Goal: Task Accomplishment & Management: Complete application form

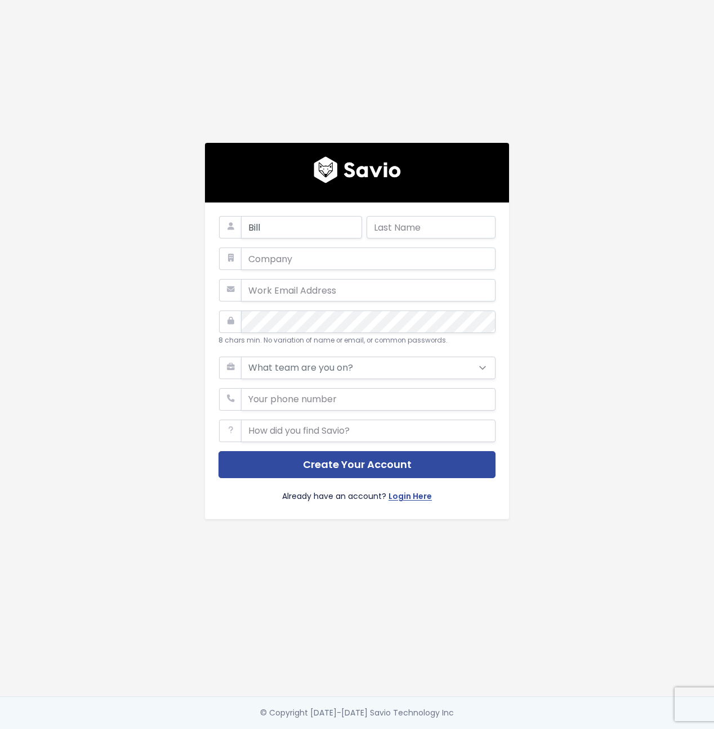
type input "Bill"
type input "Donovan"
type input "Steno"
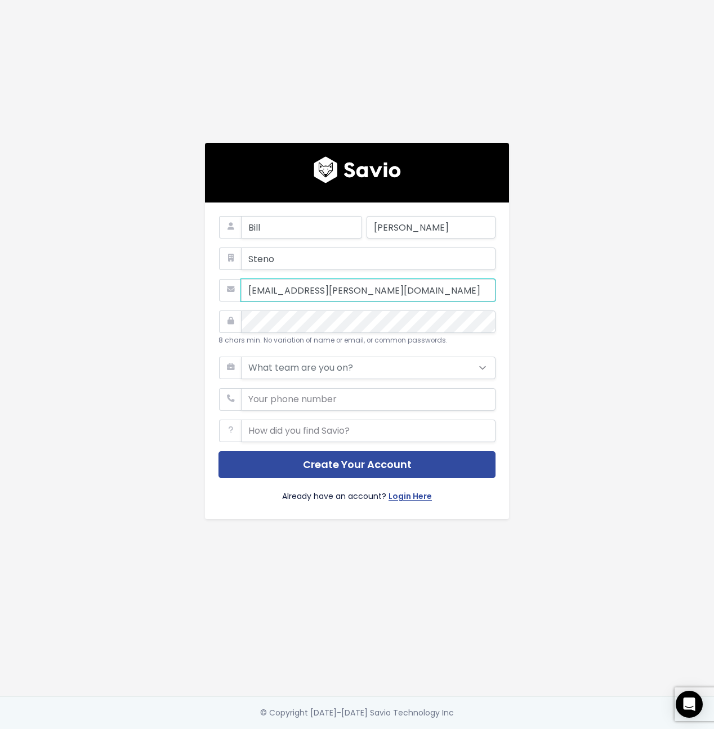
type input "bill.donovan@steno.com"
select select "PRODUCT"
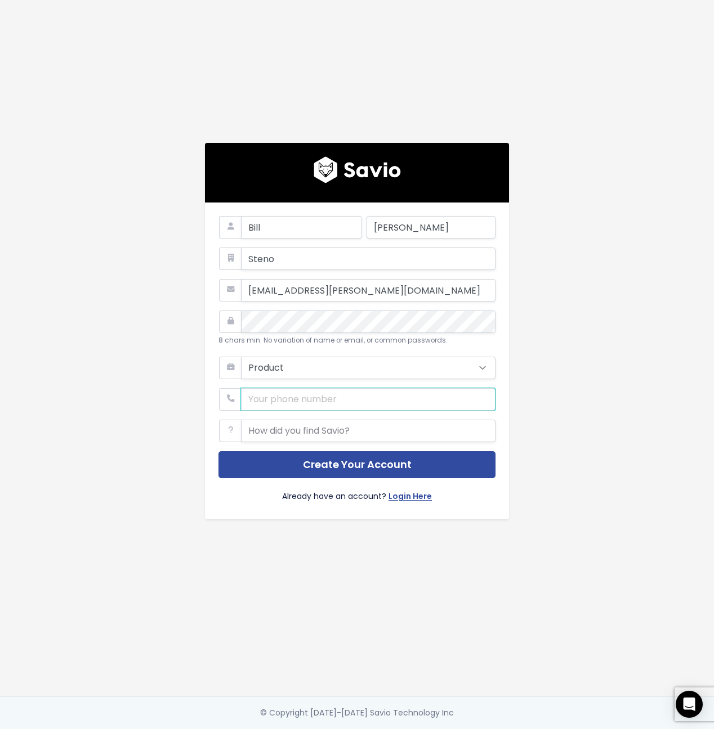
paste input "805.203.6159"
type input "805.203.6159"
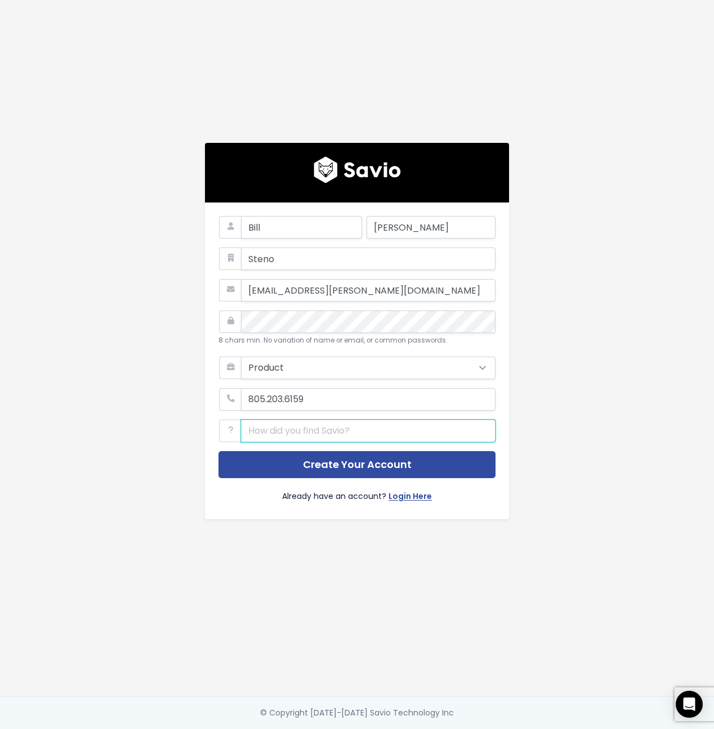
click at [334, 436] on input "text" at bounding box center [368, 431] width 254 height 23
click at [230, 429] on icon at bounding box center [230, 431] width 23 height 23
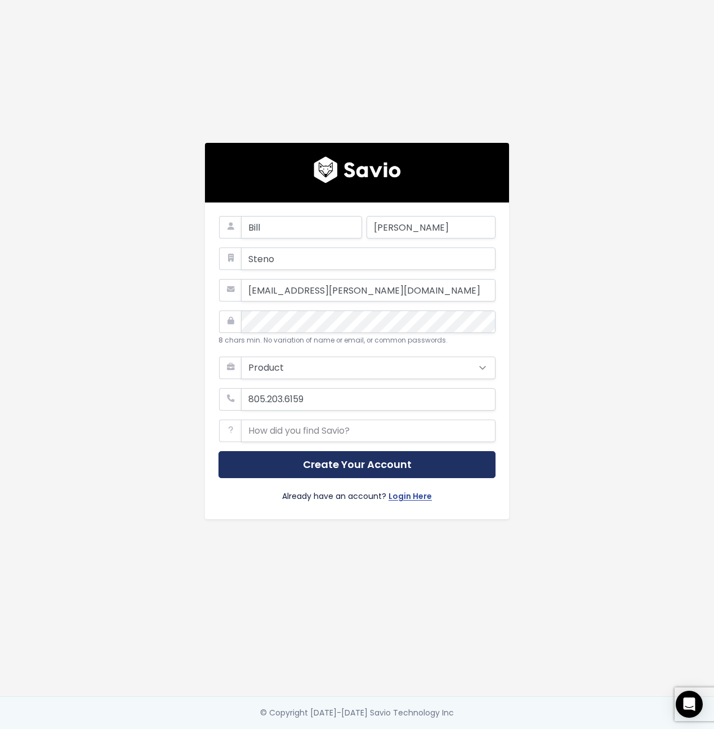
click at [352, 464] on button "Create Your Account" at bounding box center [356, 465] width 277 height 28
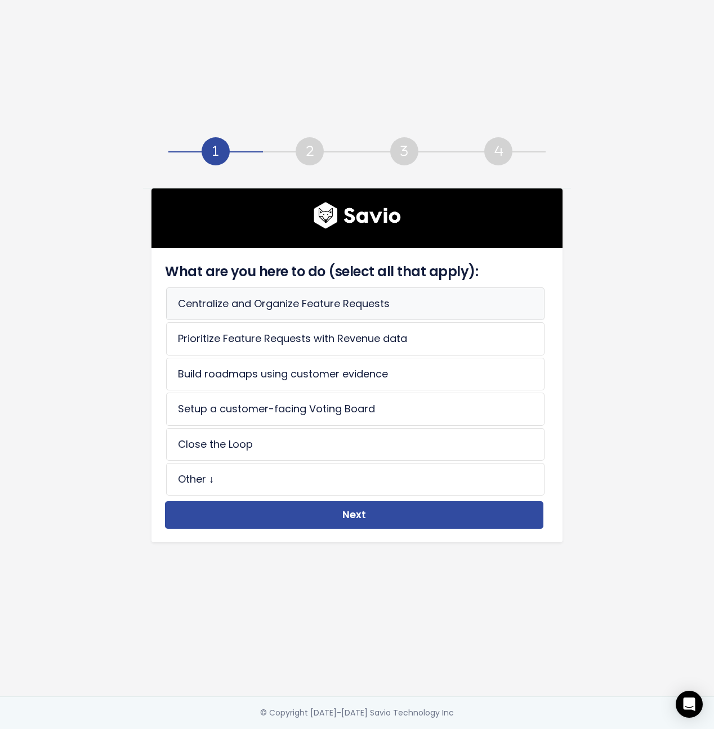
click at [418, 300] on li "Centralize and Organize Feature Requests" at bounding box center [355, 304] width 378 height 33
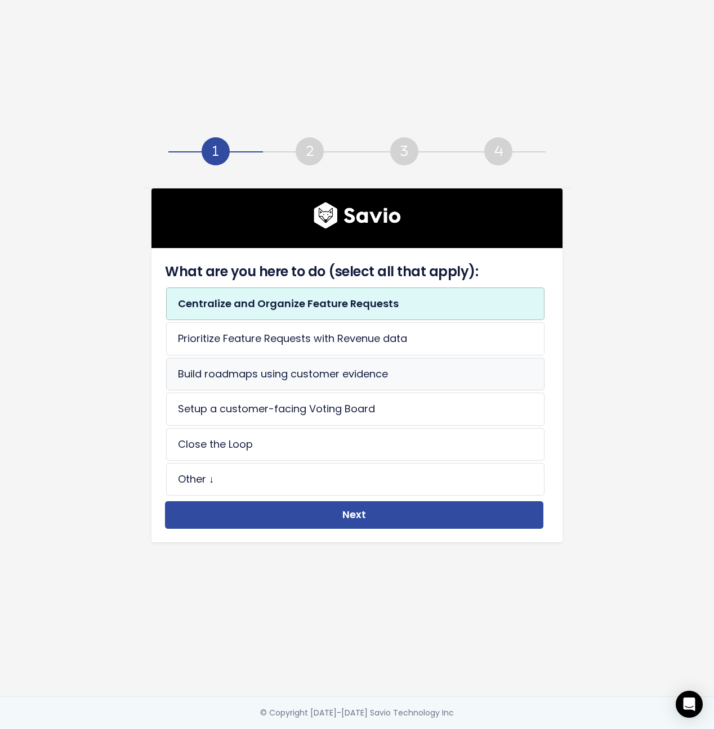
drag, startPoint x: 460, startPoint y: 340, endPoint x: 449, endPoint y: 364, distance: 25.7
click at [460, 340] on li "Prioritize Feature Requests with Revenue data" at bounding box center [355, 338] width 378 height 33
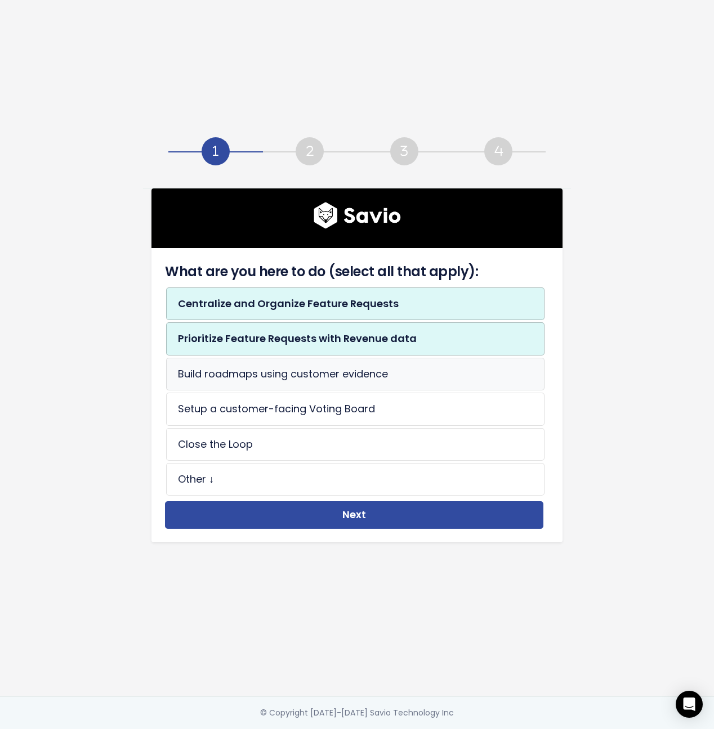
click at [437, 366] on li "Build roadmaps using customer evidence" at bounding box center [355, 374] width 378 height 33
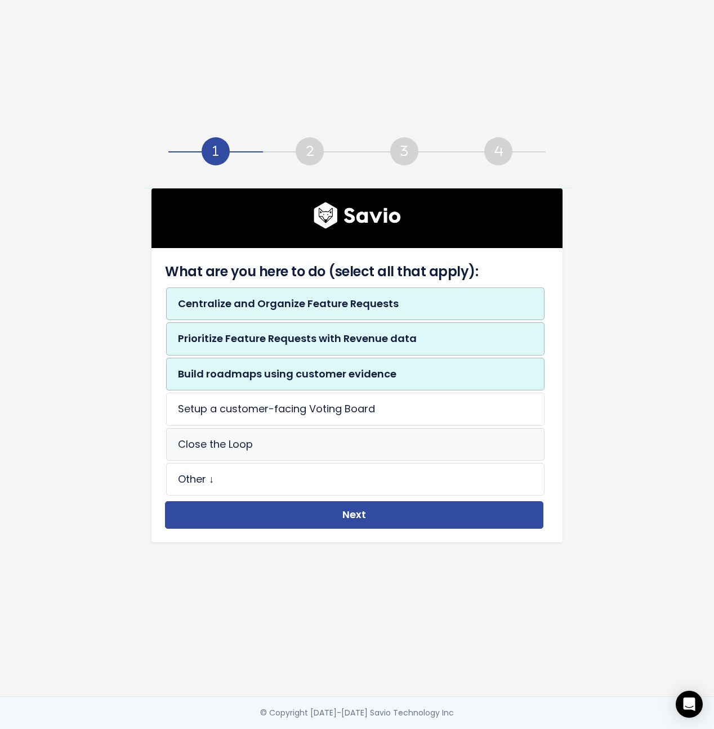
click at [406, 453] on li "Close the Loop" at bounding box center [355, 444] width 378 height 33
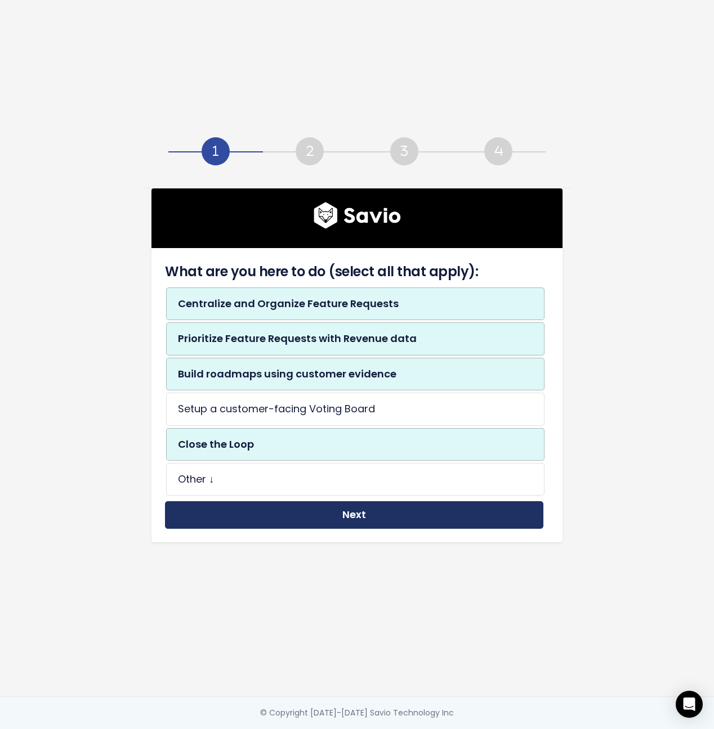
click at [400, 514] on button "Next" at bounding box center [354, 515] width 378 height 28
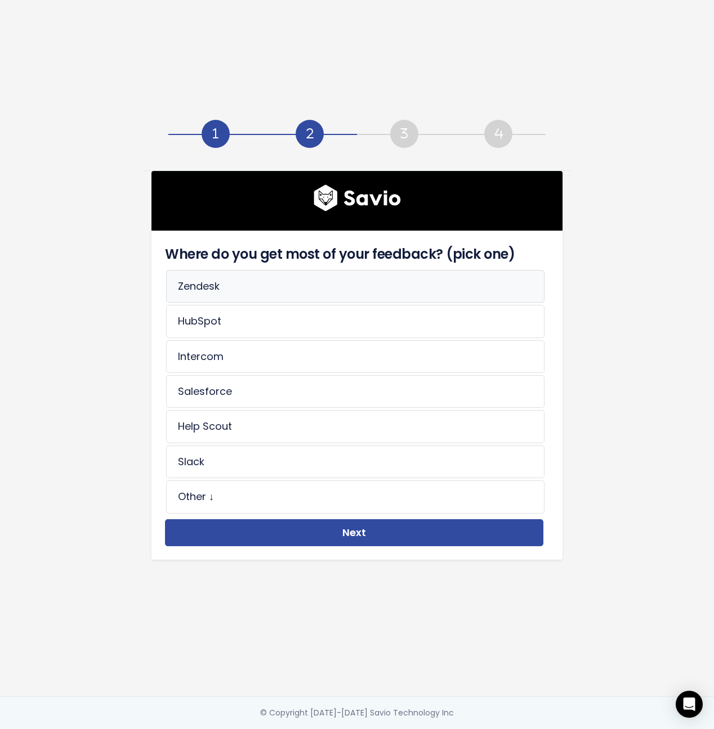
click at [356, 295] on li "Zendesk" at bounding box center [355, 286] width 378 height 33
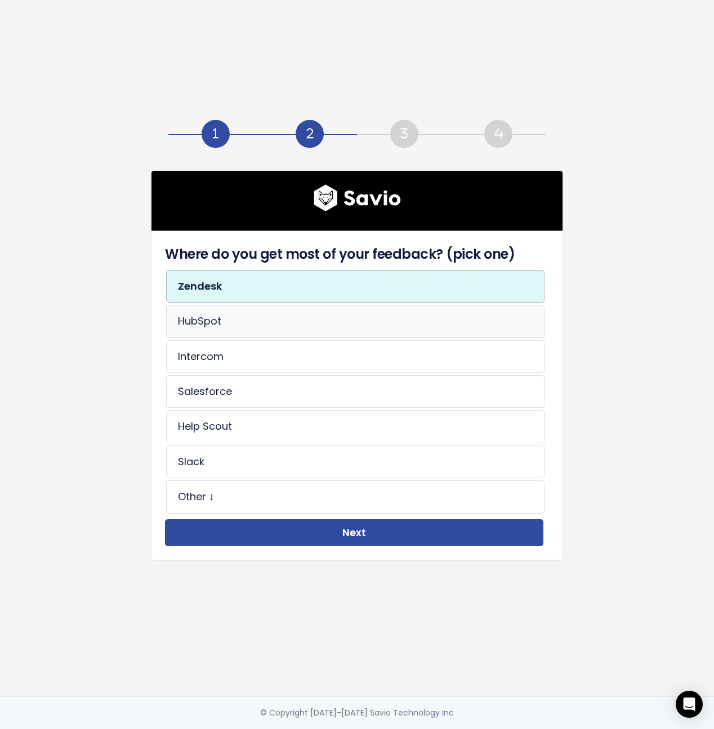
click at [350, 331] on li "HubSpot" at bounding box center [355, 321] width 378 height 33
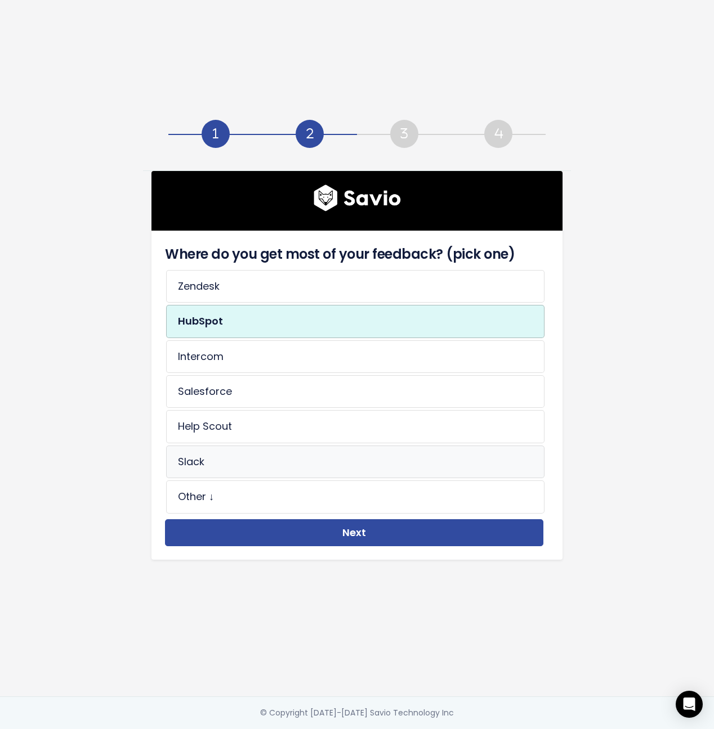
click at [299, 467] on li "Slack" at bounding box center [355, 462] width 378 height 33
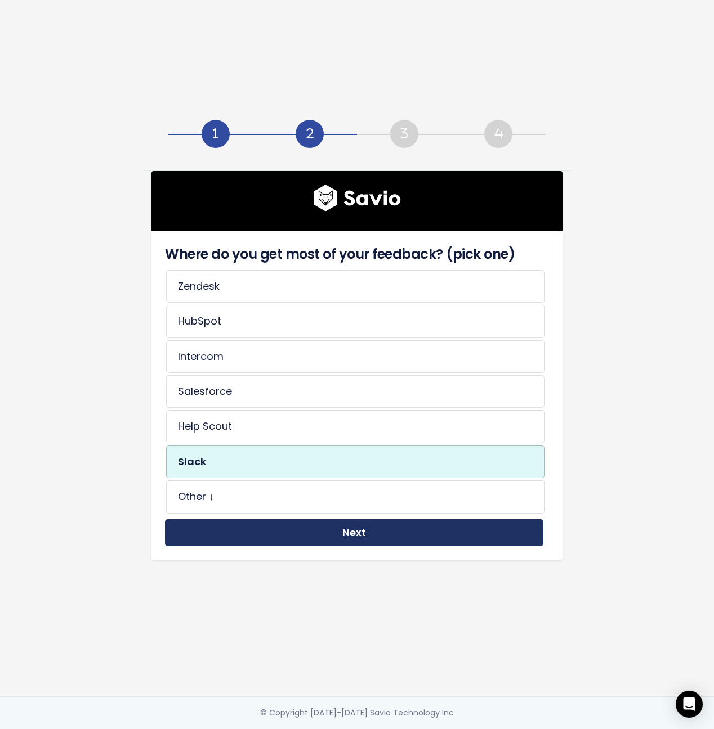
click at [360, 537] on button "Next" at bounding box center [354, 533] width 378 height 28
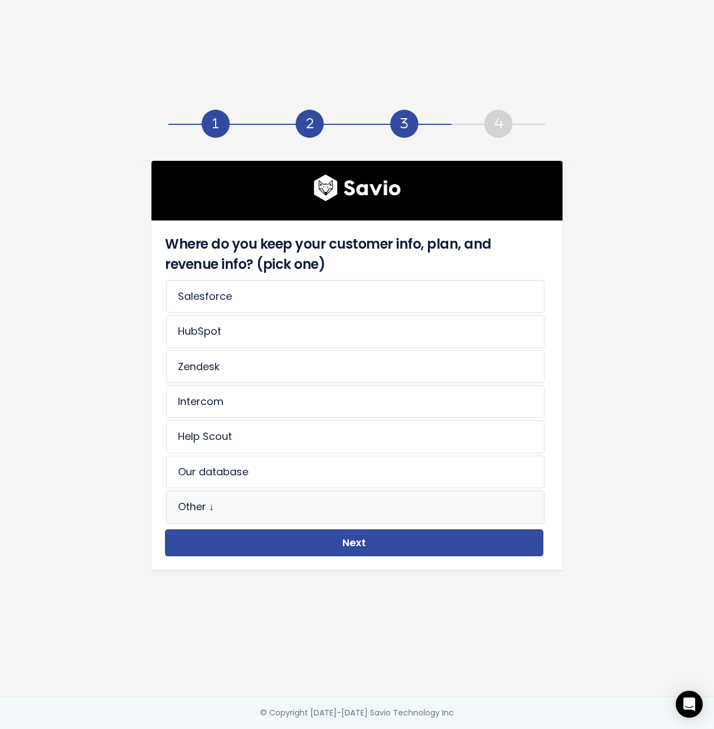
click at [310, 507] on li "Other ↓" at bounding box center [355, 507] width 378 height 33
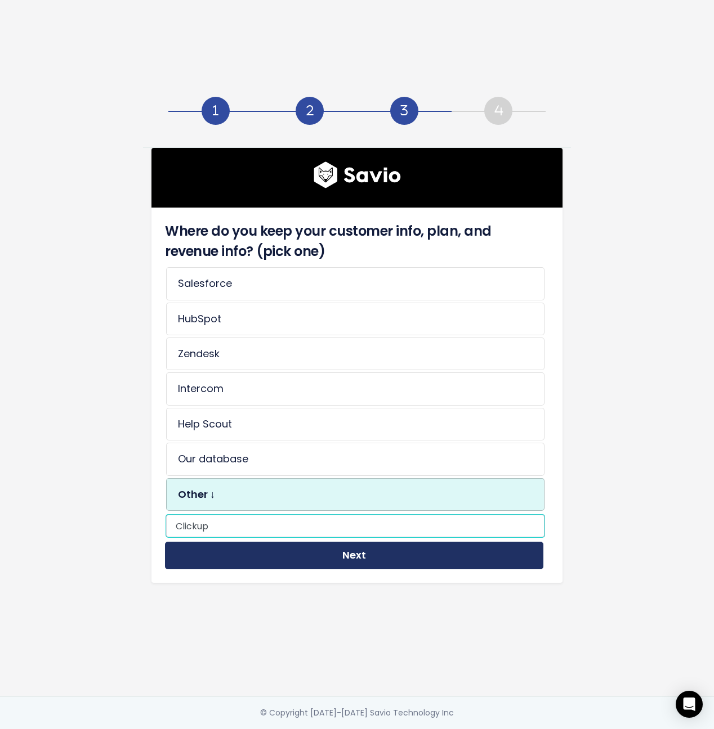
type input "Clickup"
click at [352, 556] on button "Next" at bounding box center [354, 556] width 378 height 28
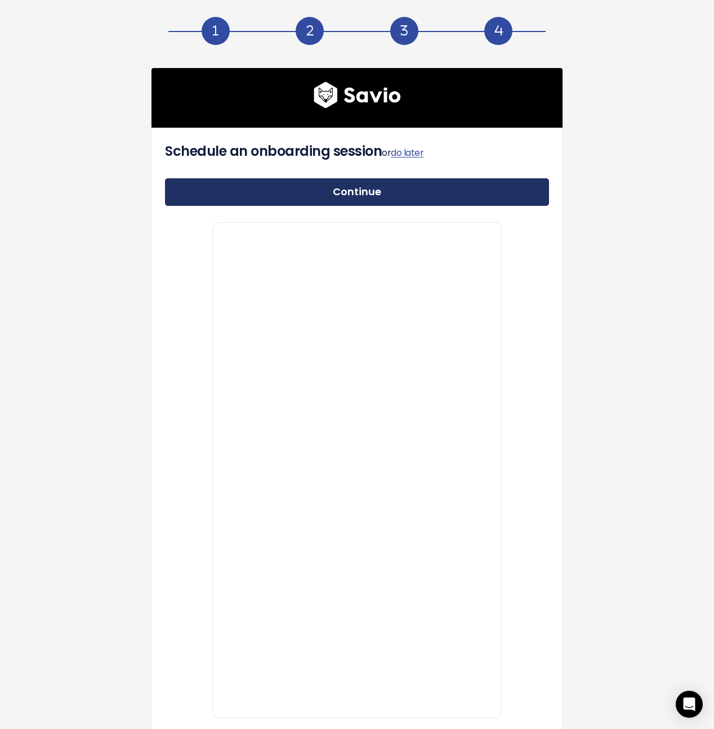
click at [330, 195] on link "Continue" at bounding box center [357, 192] width 384 height 28
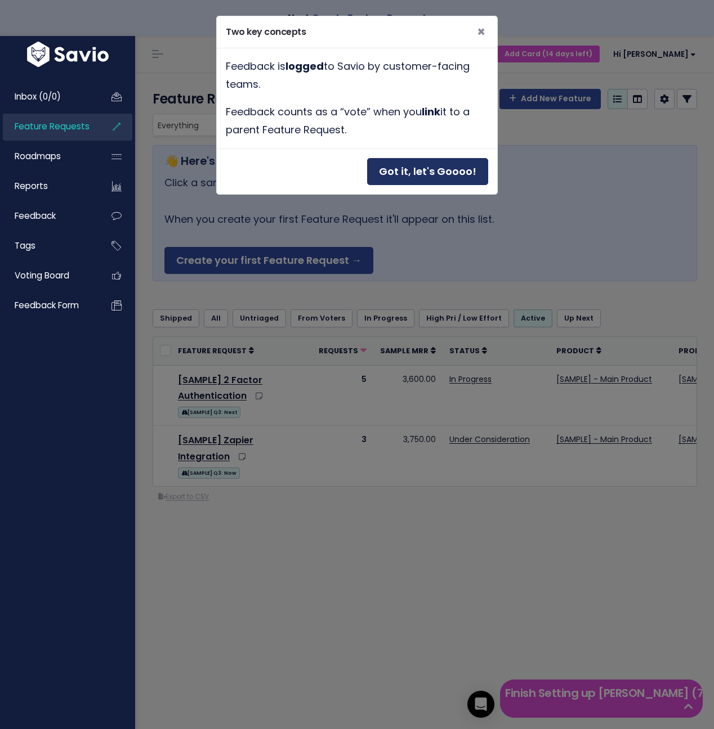
click at [423, 169] on button "Got it, let's Goooo!" at bounding box center [427, 172] width 121 height 28
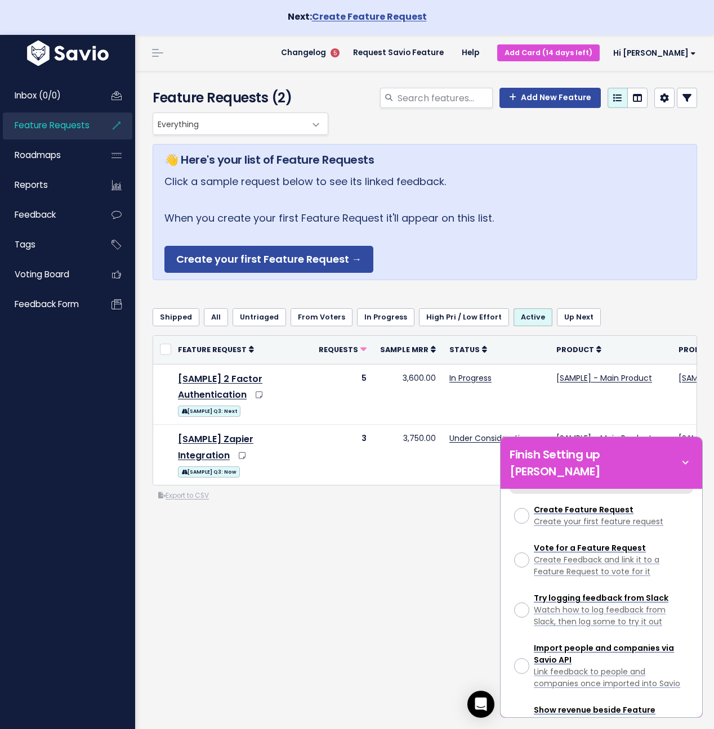
scroll to position [130, 0]
